Goal: Task Accomplishment & Management: Use online tool/utility

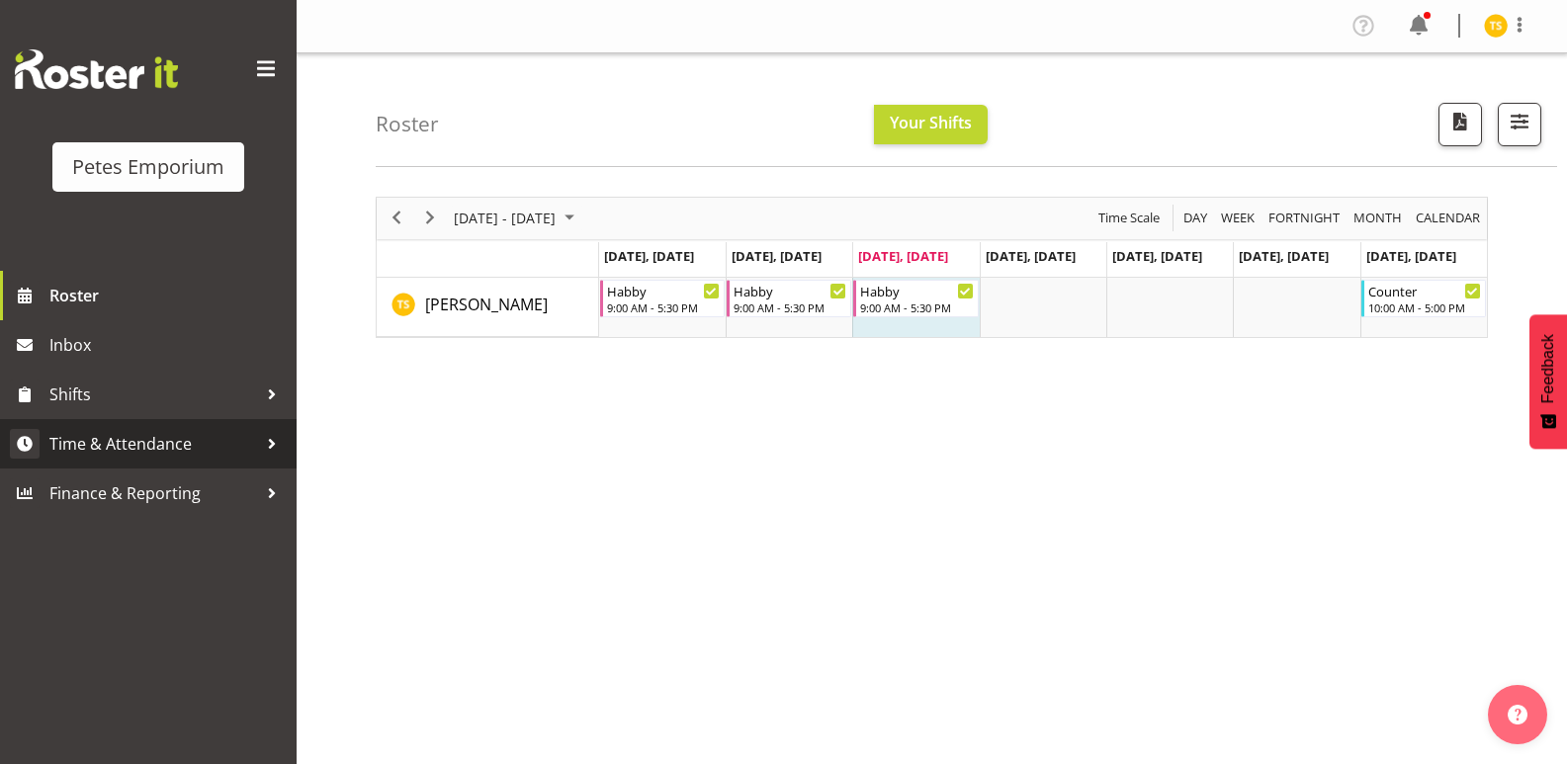
click at [118, 437] on span "Time & Attendance" at bounding box center [153, 444] width 208 height 30
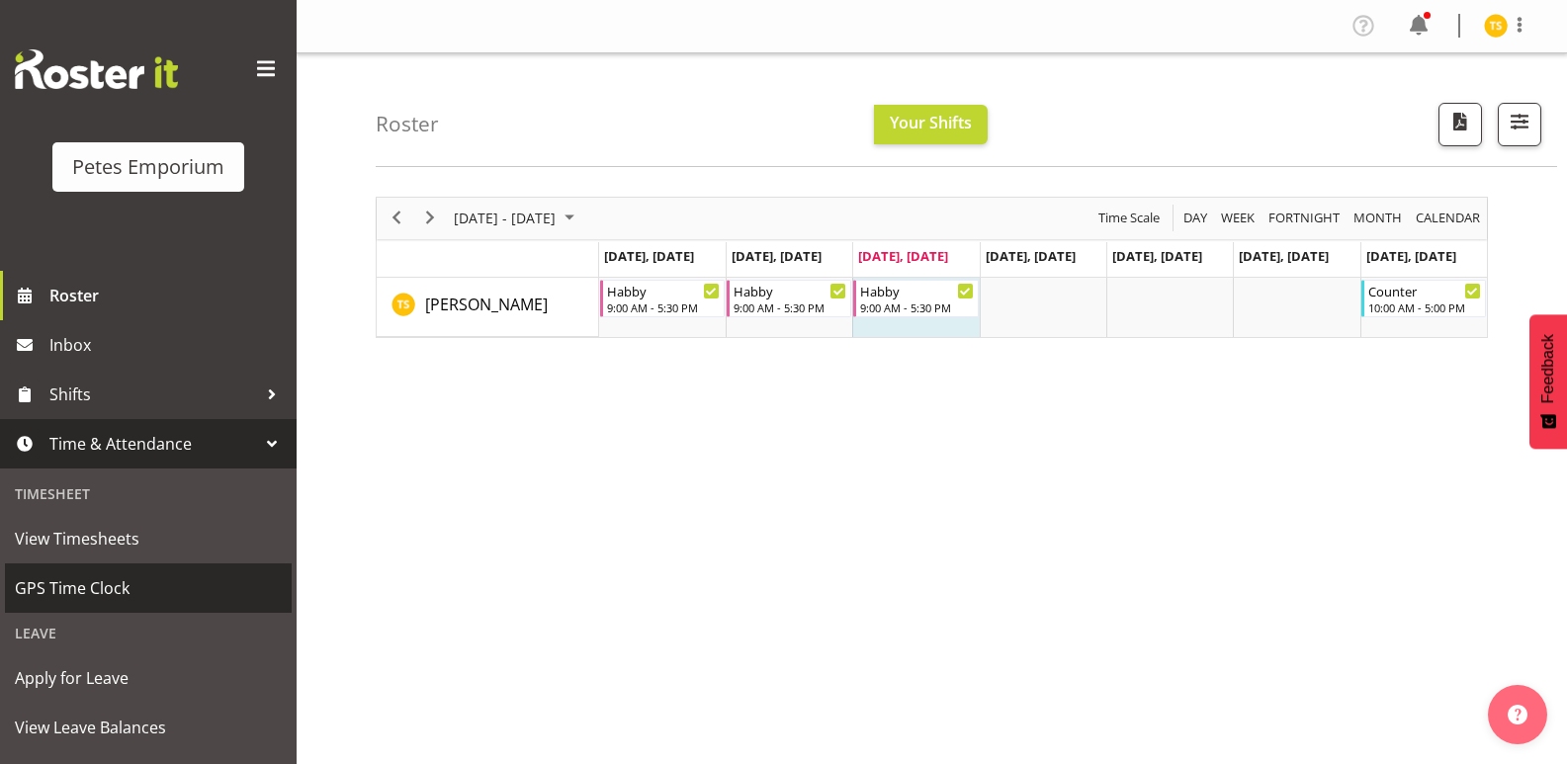
click at [106, 590] on span "GPS Time Clock" at bounding box center [148, 589] width 267 height 30
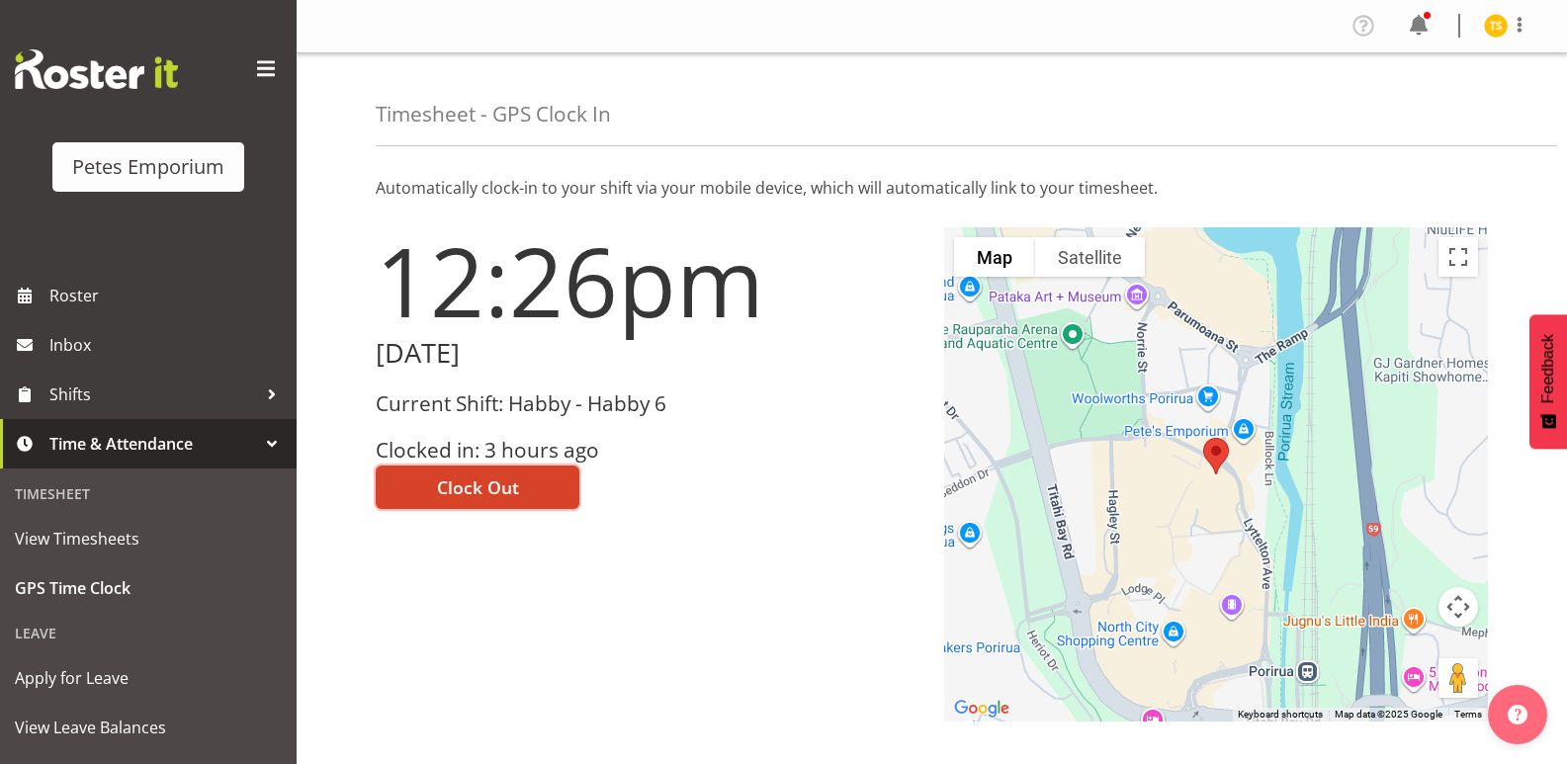
click at [479, 488] on span "Clock Out" at bounding box center [478, 488] width 82 height 26
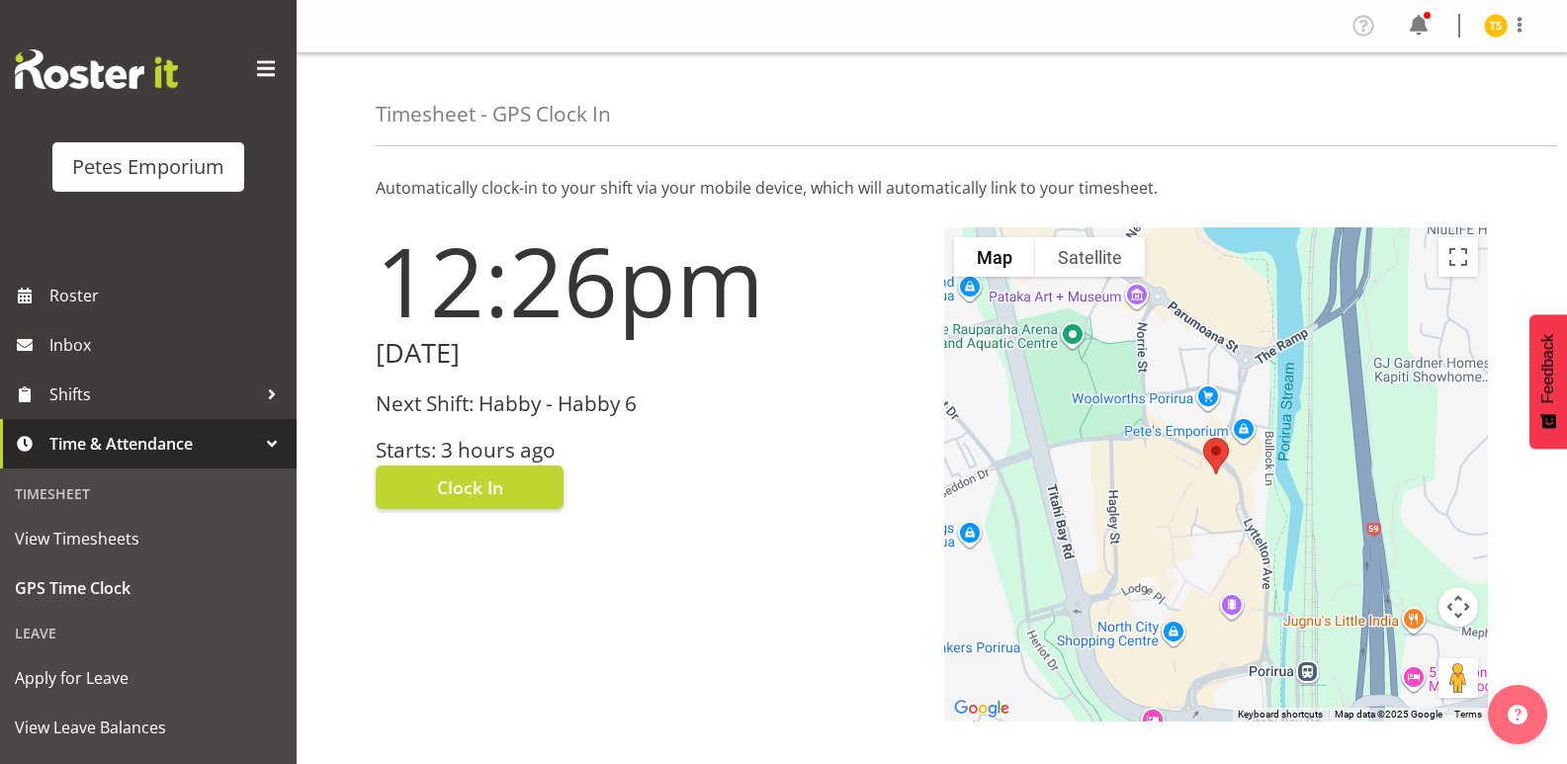
click at [1484, 24] on img at bounding box center [1496, 26] width 24 height 24
click at [1408, 98] on link "Log Out" at bounding box center [1437, 104] width 190 height 36
